Goal: Task Accomplishment & Management: Use online tool/utility

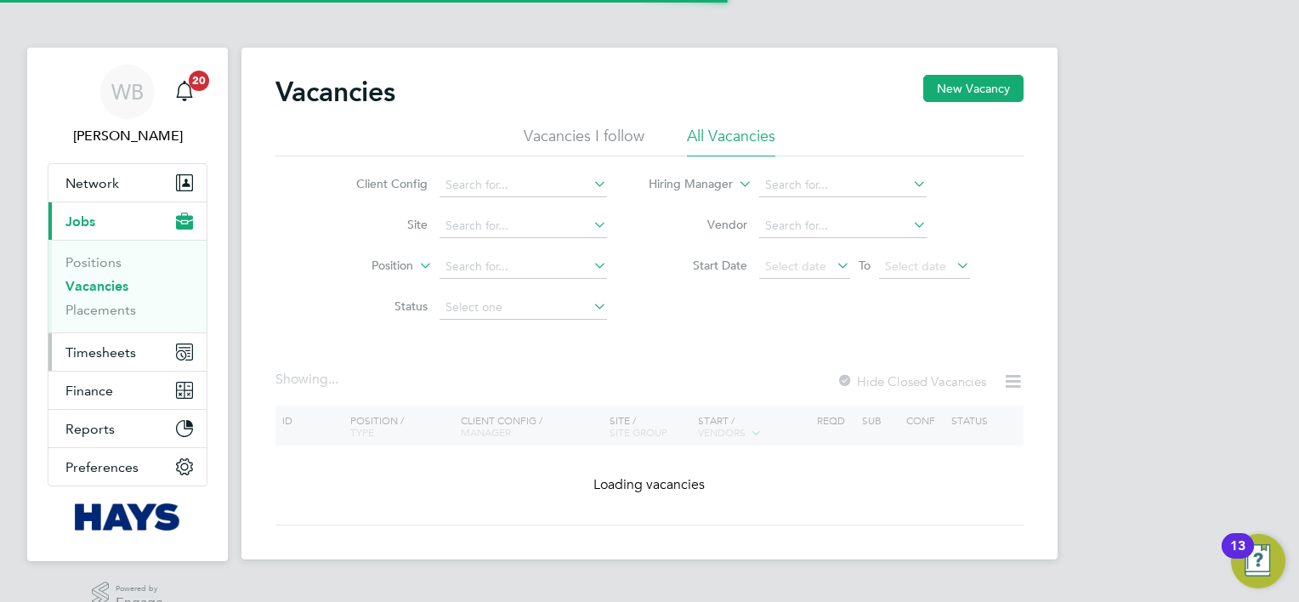
click at [82, 347] on span "Timesheets" at bounding box center [100, 352] width 71 height 16
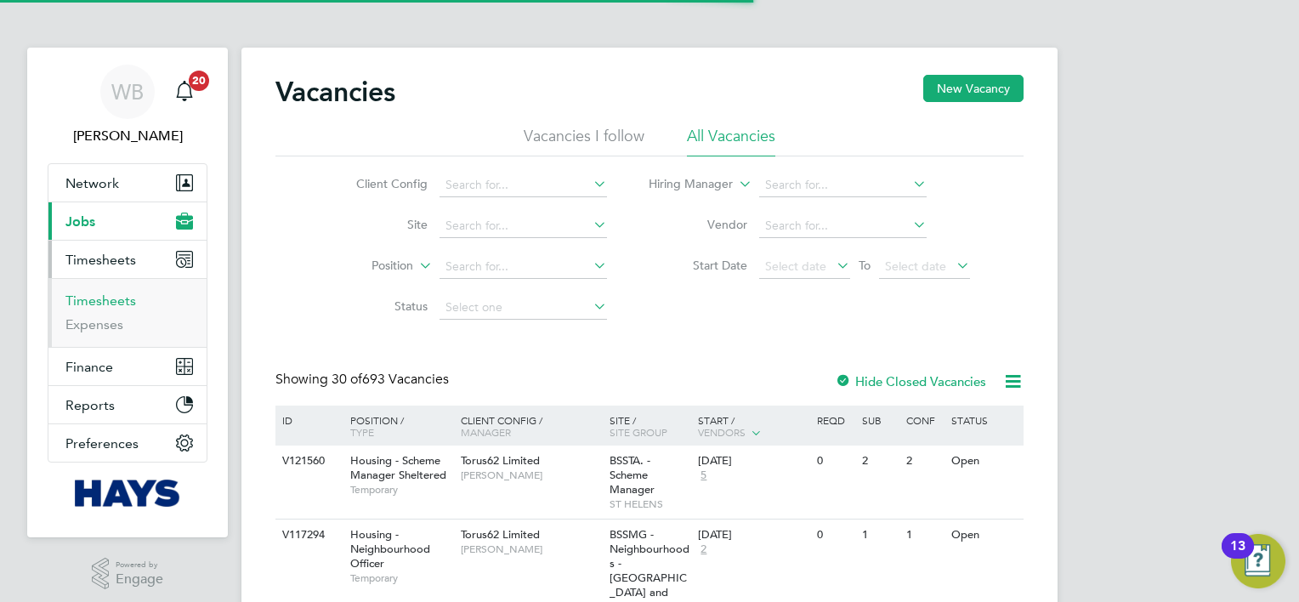
click at [116, 300] on link "Timesheets" at bounding box center [100, 300] width 71 height 16
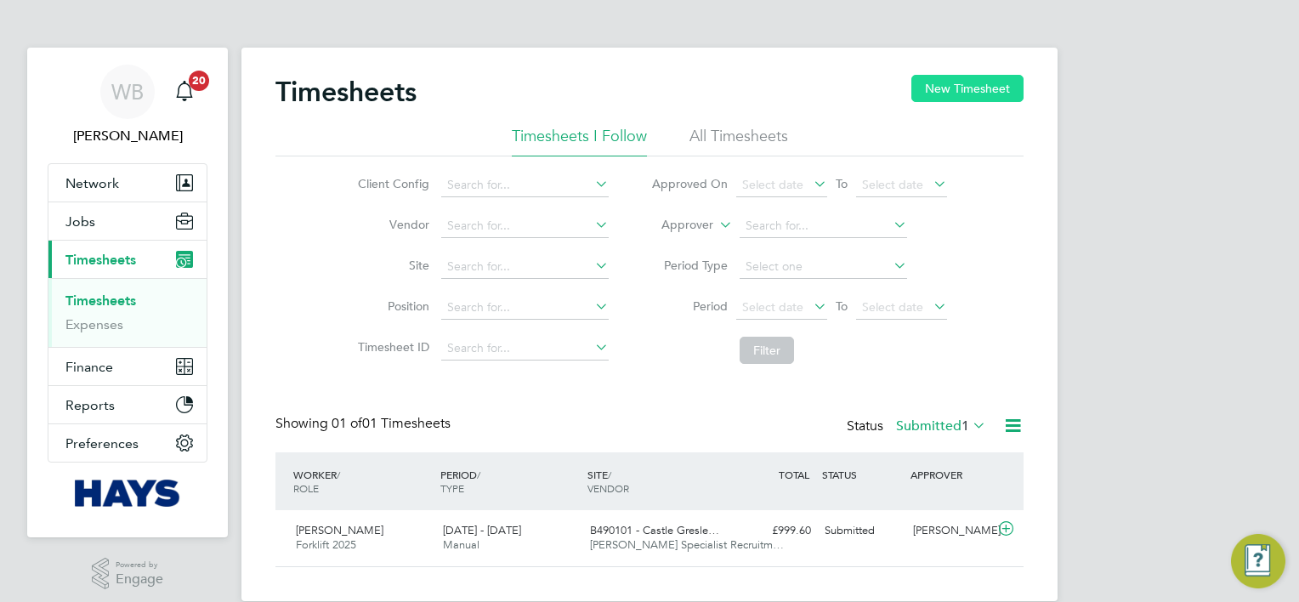
scroll to position [42, 148]
click at [996, 86] on button "New Timesheet" at bounding box center [967, 88] width 112 height 27
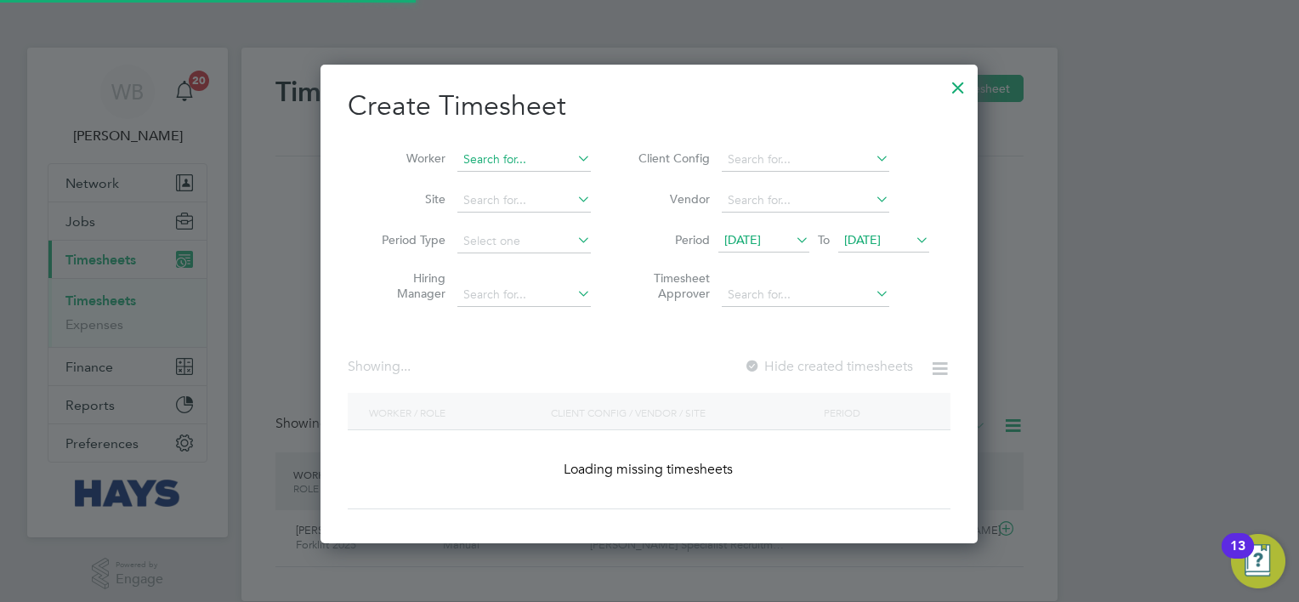
scroll to position [3499, 658]
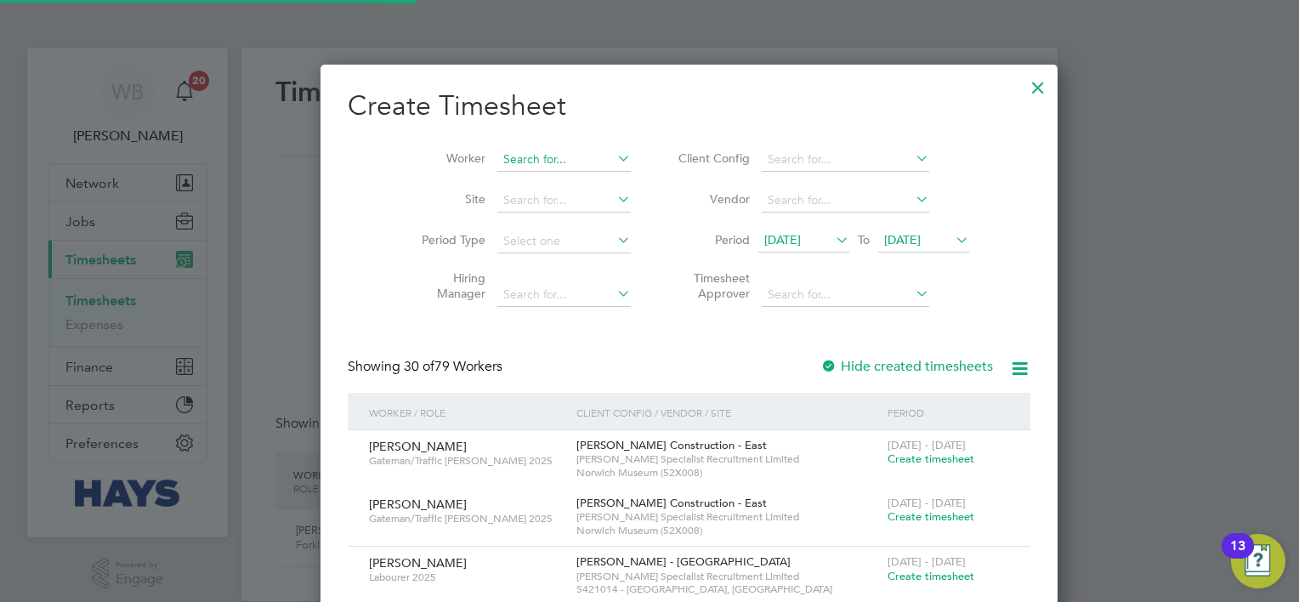
click at [497, 156] on input at bounding box center [563, 160] width 133 height 24
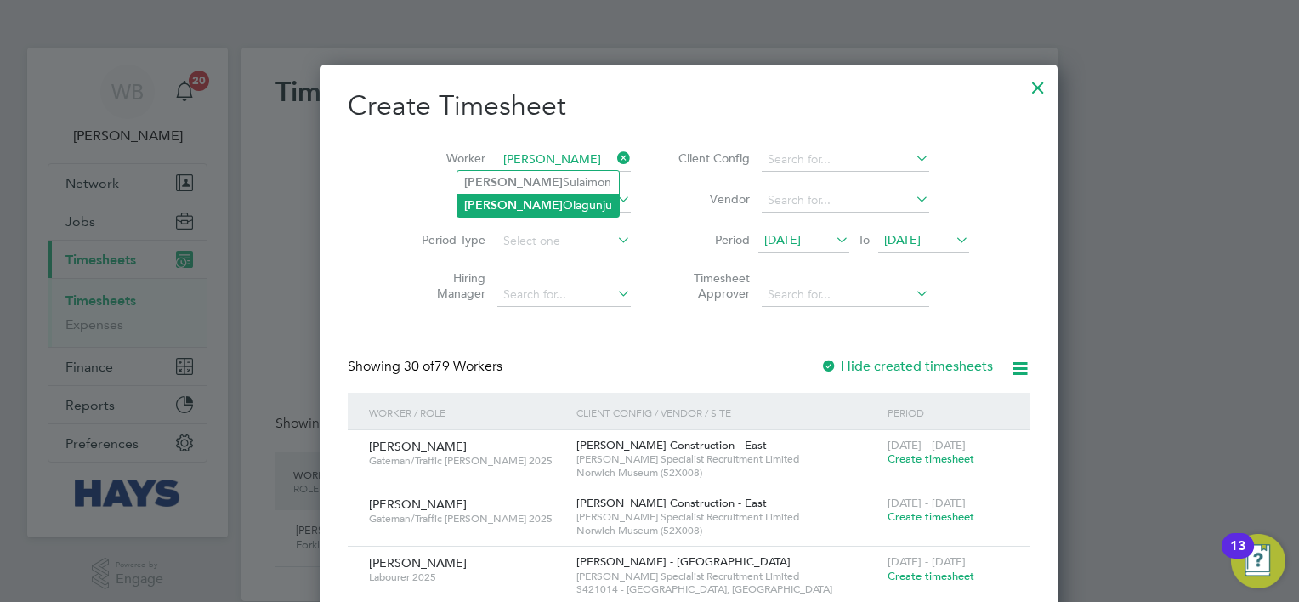
click at [512, 205] on li "[PERSON_NAME]" at bounding box center [537, 205] width 161 height 23
type input "[PERSON_NAME]"
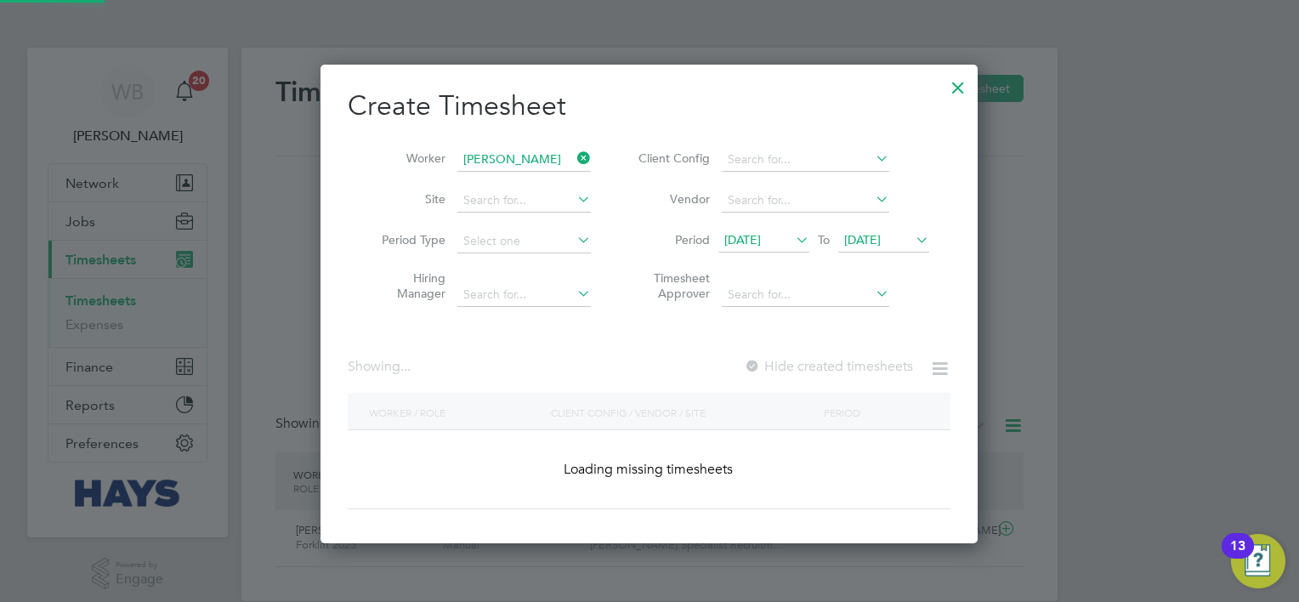
scroll to position [479, 658]
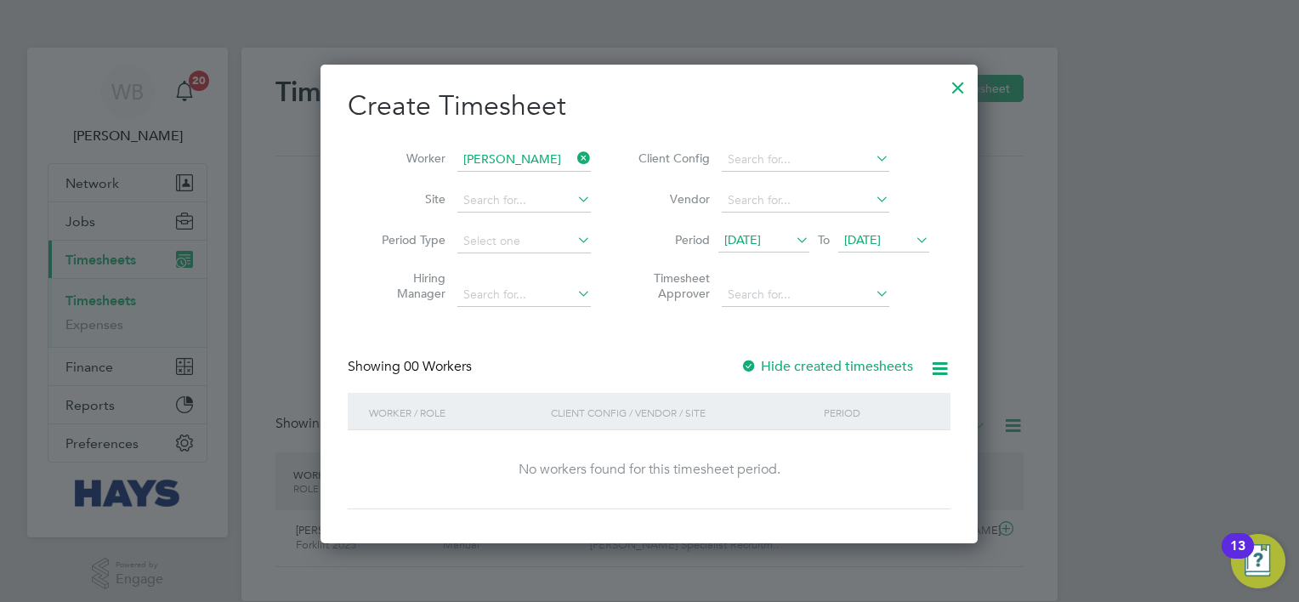
click at [830, 371] on label "Hide created timesheets" at bounding box center [826, 366] width 173 height 17
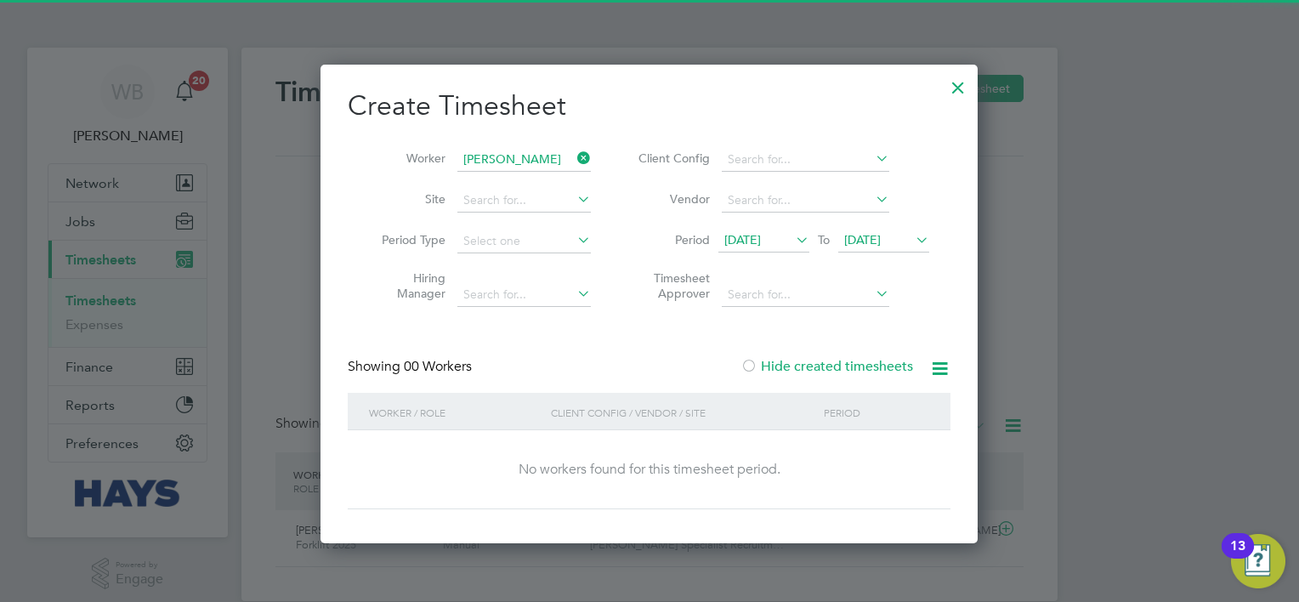
click at [830, 371] on label "Hide created timesheets" at bounding box center [826, 366] width 173 height 17
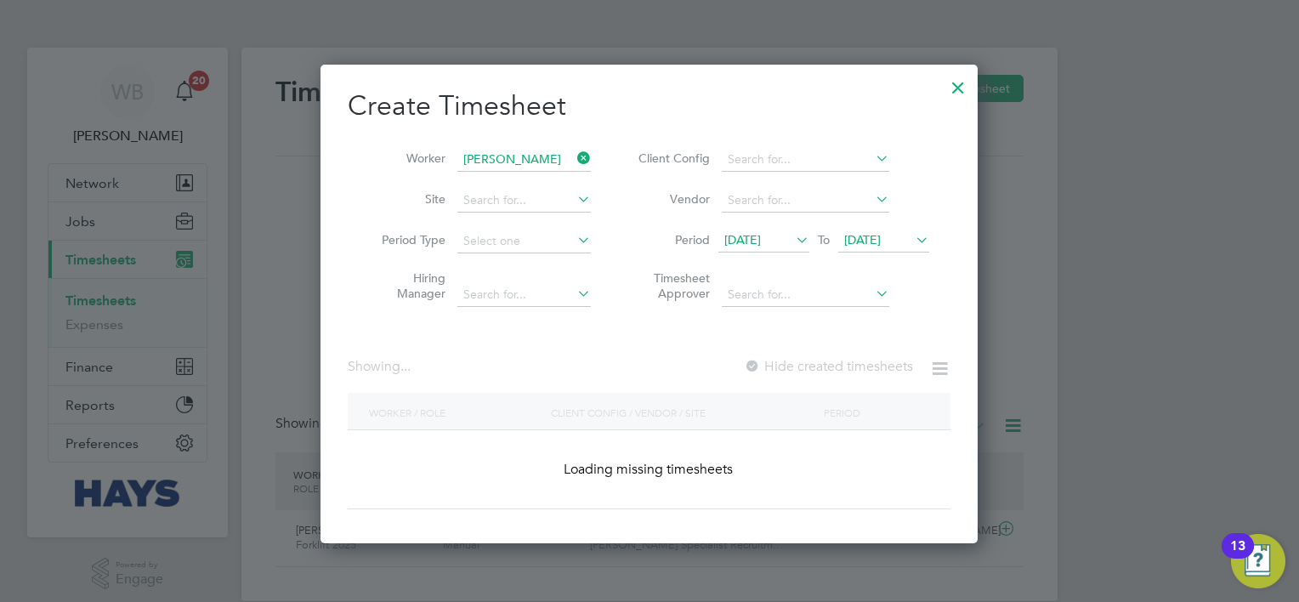
scroll to position [515, 658]
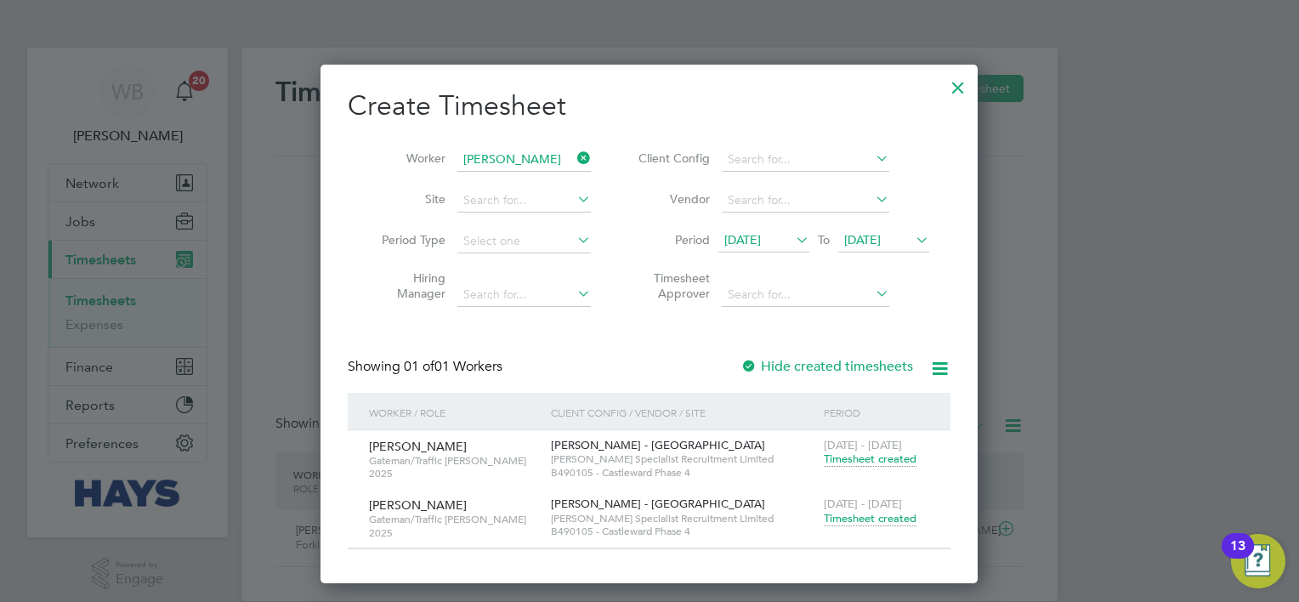
click at [906, 524] on div "[DATE] - [DATE] Timesheet created" at bounding box center [876, 512] width 114 height 46
click at [905, 518] on span "Timesheet created" at bounding box center [870, 518] width 93 height 15
